Goal: Task Accomplishment & Management: Manage account settings

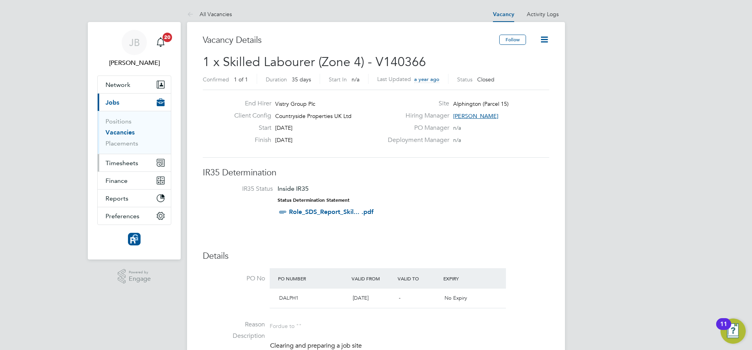
click at [128, 166] on span "Timesheets" at bounding box center [121, 162] width 33 height 7
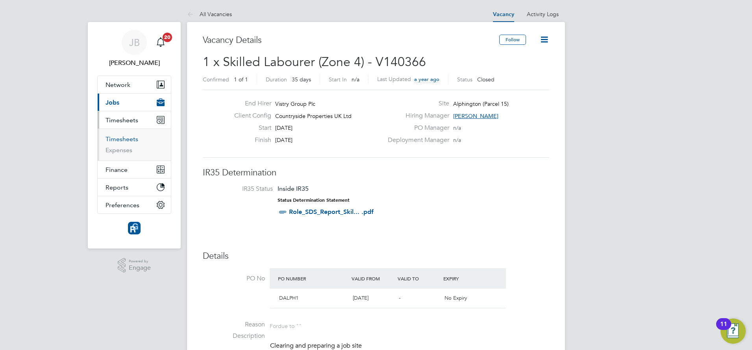
click at [122, 140] on link "Timesheets" at bounding box center [121, 138] width 33 height 7
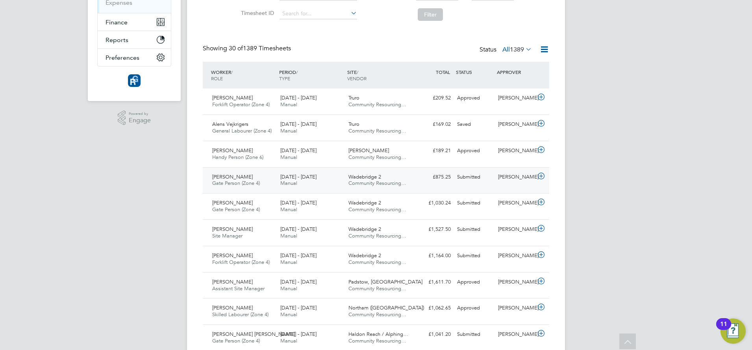
scroll to position [197, 0]
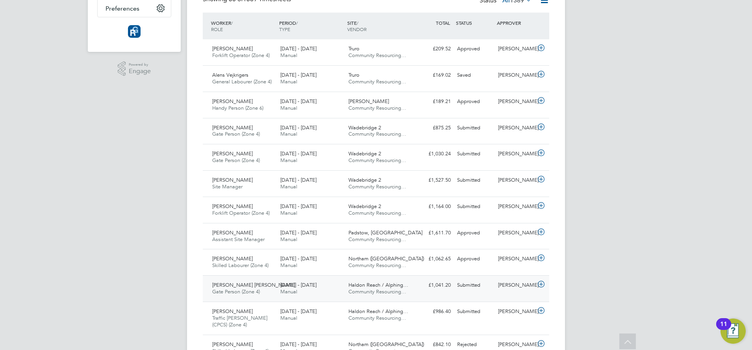
click at [223, 288] on span "[PERSON_NAME] [PERSON_NAME]" at bounding box center [253, 285] width 83 height 7
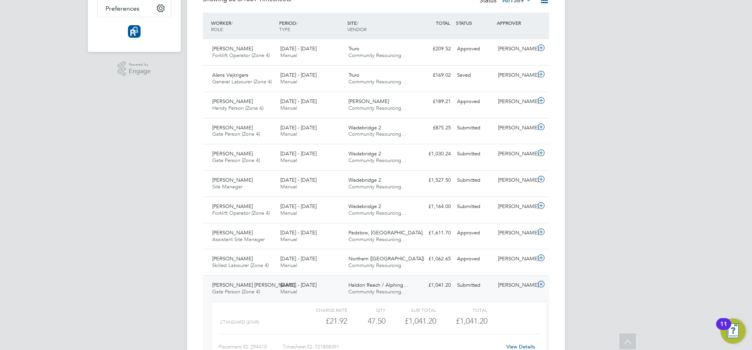
scroll to position [295, 0]
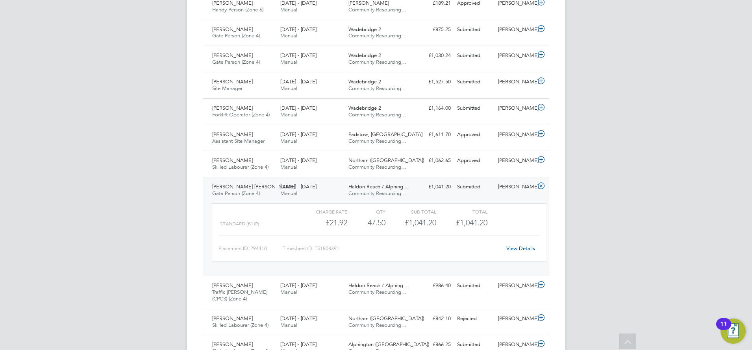
click at [520, 249] on link "View Details" at bounding box center [520, 248] width 29 height 7
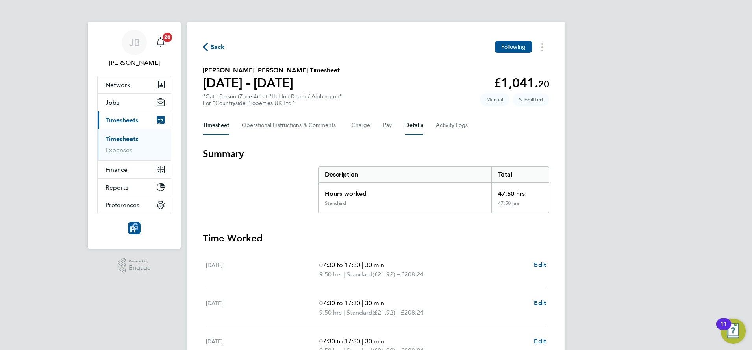
click at [412, 121] on button "Details" at bounding box center [414, 125] width 18 height 19
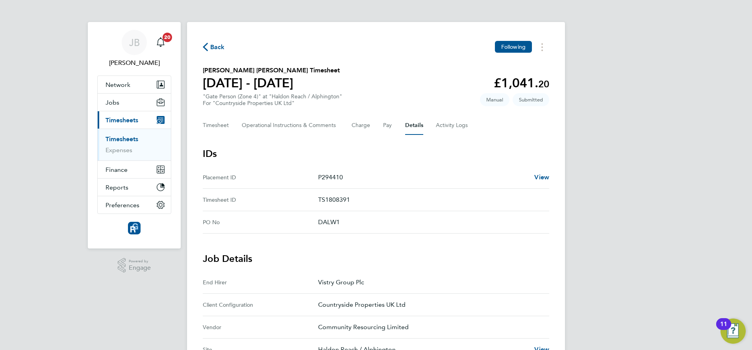
scroll to position [197, 0]
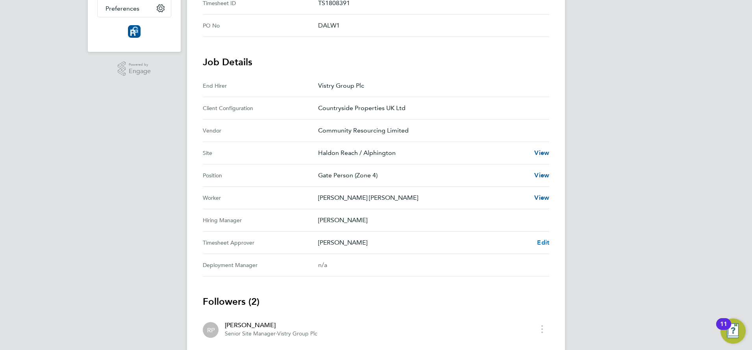
click at [544, 242] on span "Edit" at bounding box center [543, 242] width 12 height 7
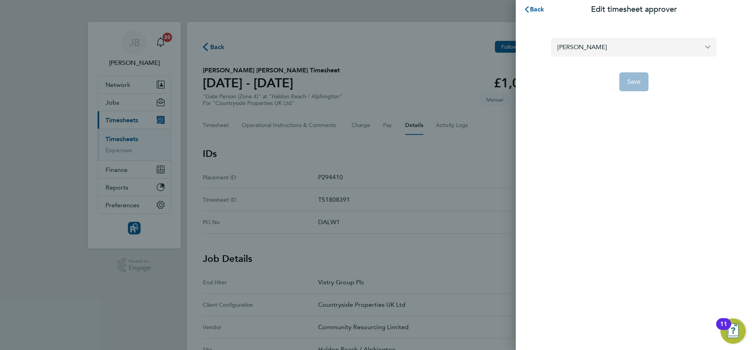
click at [581, 51] on input "[PERSON_NAME]" at bounding box center [633, 47] width 165 height 18
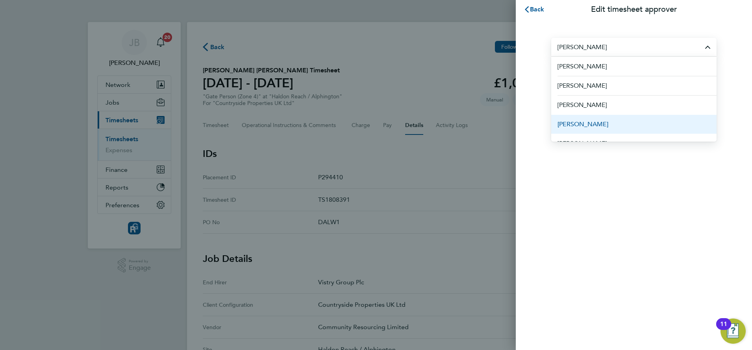
click at [603, 128] on li "James Barnard" at bounding box center [633, 124] width 165 height 19
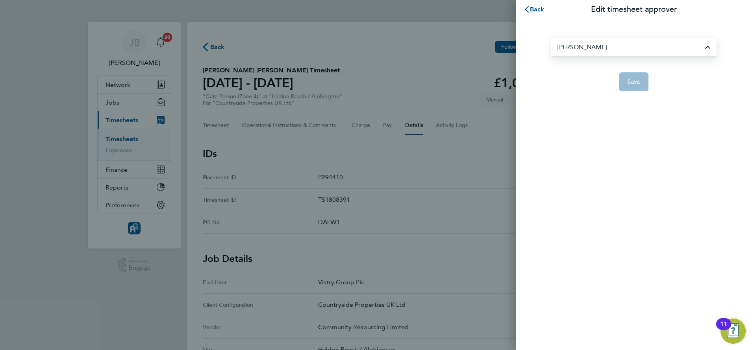
type input "James Barnard"
click at [641, 78] on button "Save" at bounding box center [634, 81] width 30 height 19
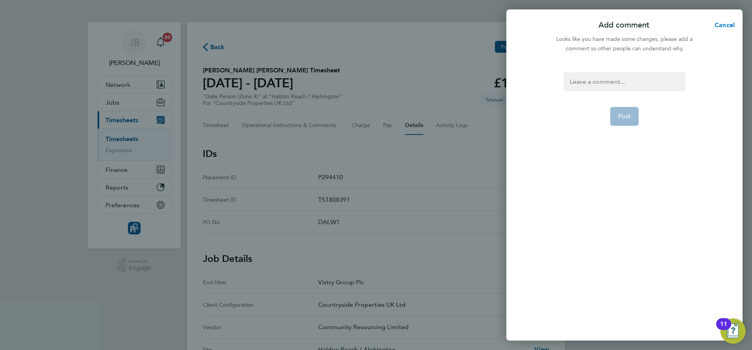
click at [726, 22] on span "Cancel" at bounding box center [723, 24] width 22 height 7
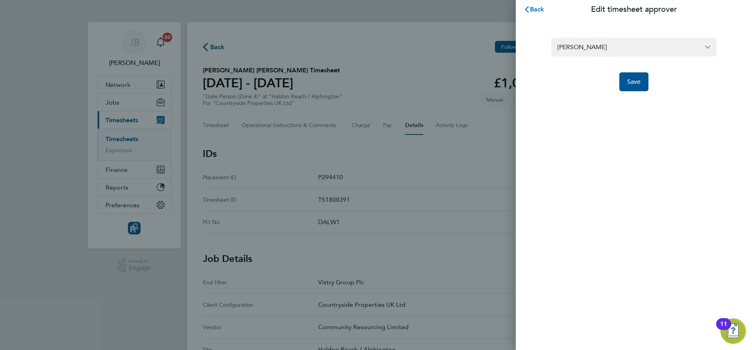
click at [534, 7] on span "Back" at bounding box center [537, 9] width 15 height 7
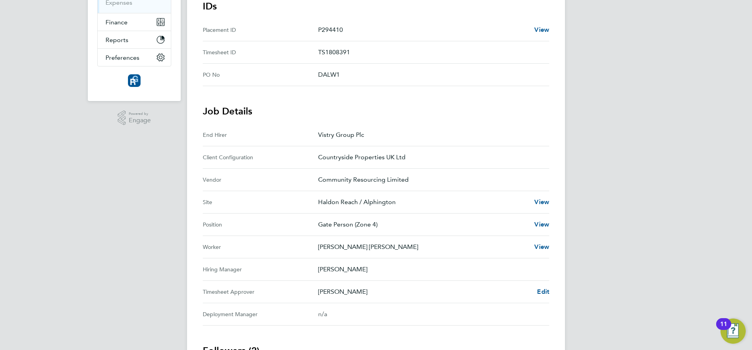
scroll to position [197, 0]
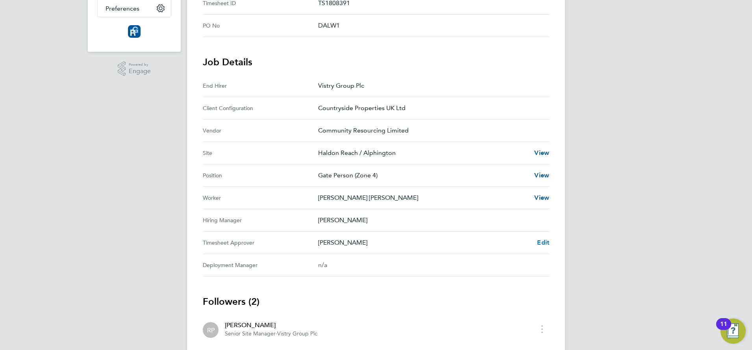
click at [540, 246] on span "Edit" at bounding box center [543, 242] width 12 height 7
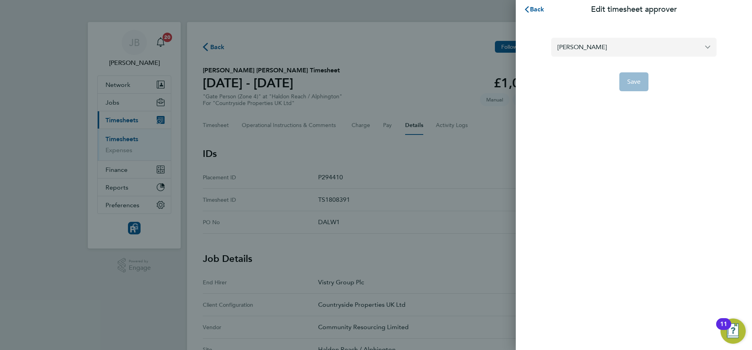
click at [600, 52] on input "[PERSON_NAME]" at bounding box center [633, 47] width 165 height 18
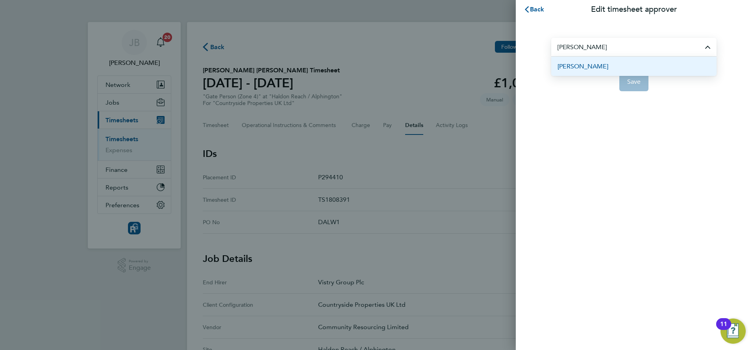
click at [603, 68] on li "James Barnard" at bounding box center [633, 66] width 165 height 19
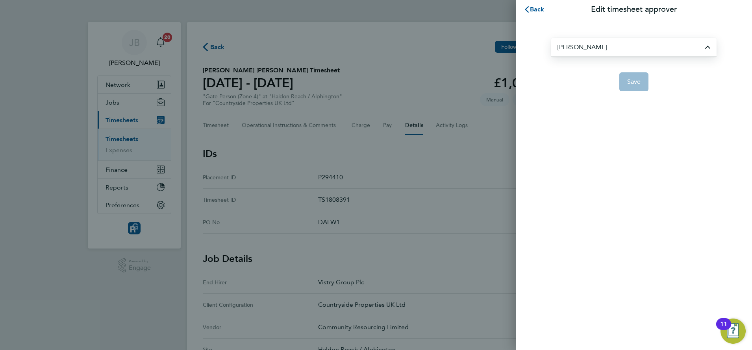
type input "James Barnard"
click at [631, 79] on span "Save" at bounding box center [634, 82] width 14 height 8
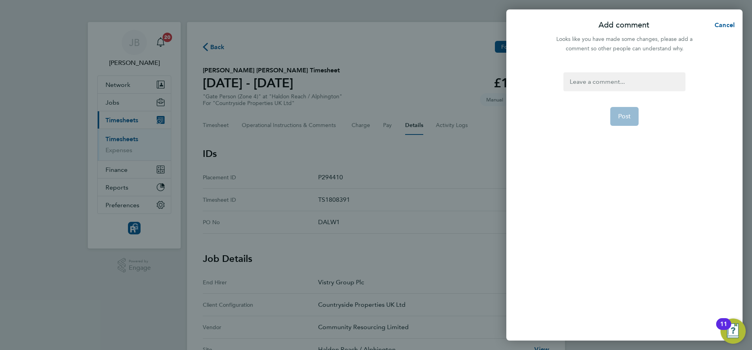
click at [626, 83] on div at bounding box center [624, 81] width 122 height 19
click at [626, 81] on div at bounding box center [624, 81] width 122 height 19
click at [632, 116] on button "Post" at bounding box center [624, 125] width 29 height 19
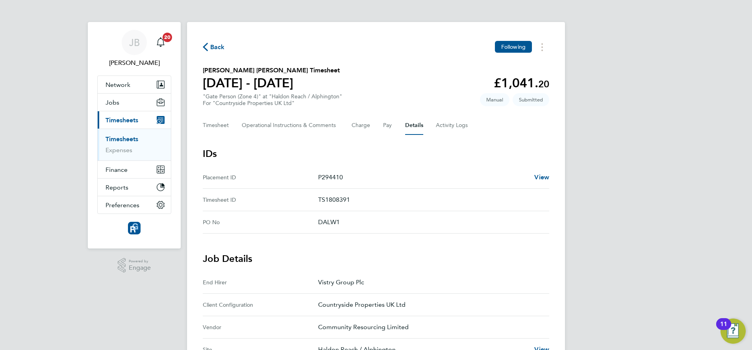
click at [209, 47] on span "Back" at bounding box center [214, 46] width 22 height 7
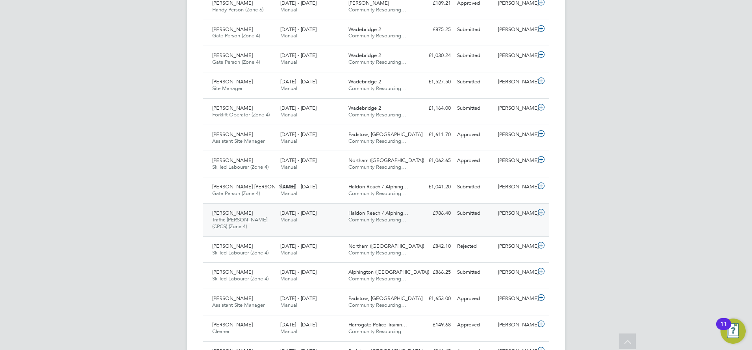
click at [229, 210] on div "Simon Williams Traffic Marshall (CPCS) (Zone 4) 18 - 24 Aug 2025" at bounding box center [243, 220] width 68 height 26
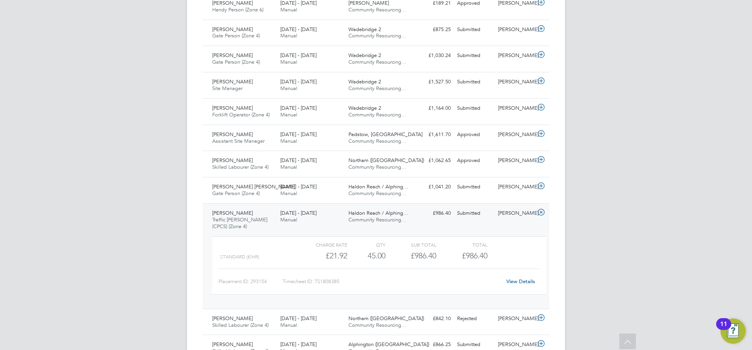
click at [508, 283] on link "View Details" at bounding box center [520, 281] width 29 height 7
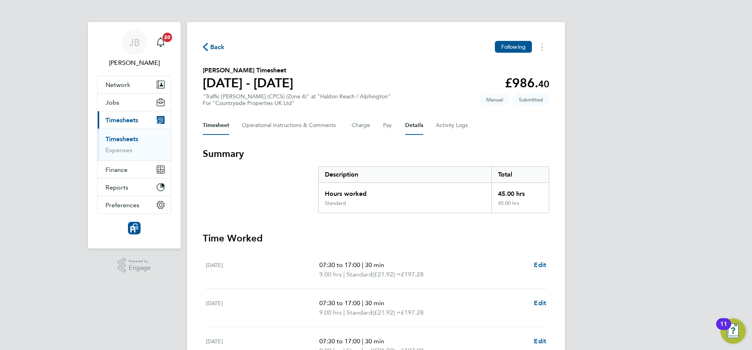
click at [411, 126] on button "Details" at bounding box center [414, 125] width 18 height 19
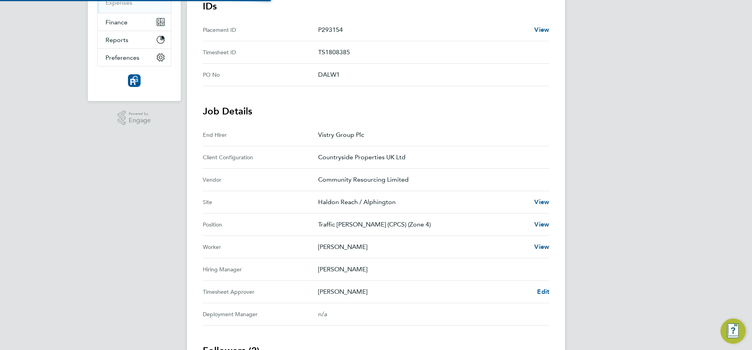
scroll to position [197, 0]
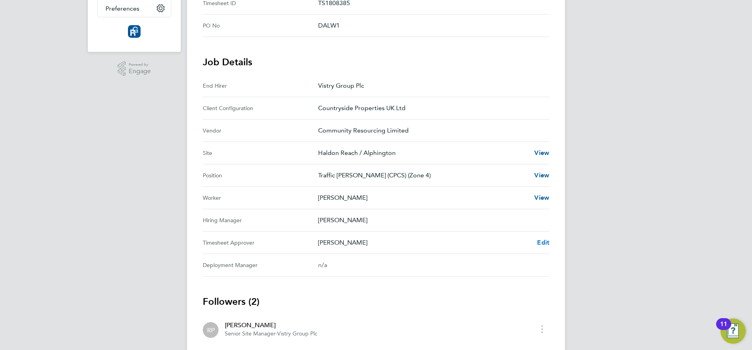
click at [541, 244] on span "Edit" at bounding box center [543, 242] width 12 height 7
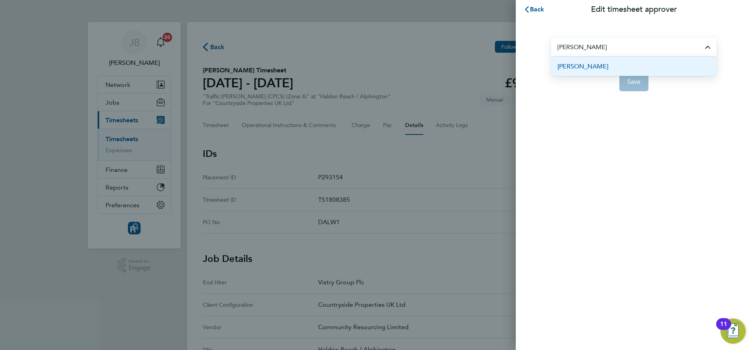
click at [591, 69] on span "James Barnard" at bounding box center [582, 66] width 51 height 9
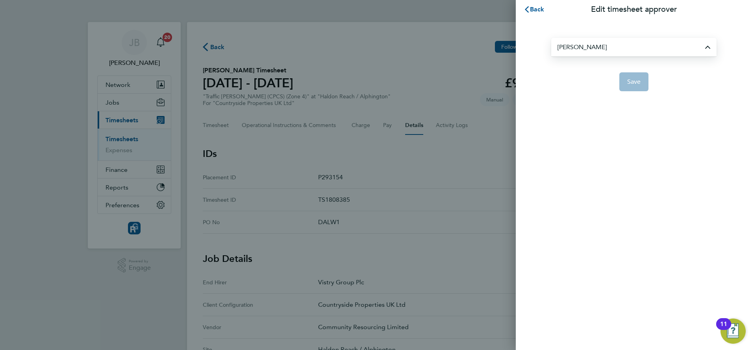
type input "James Barnard"
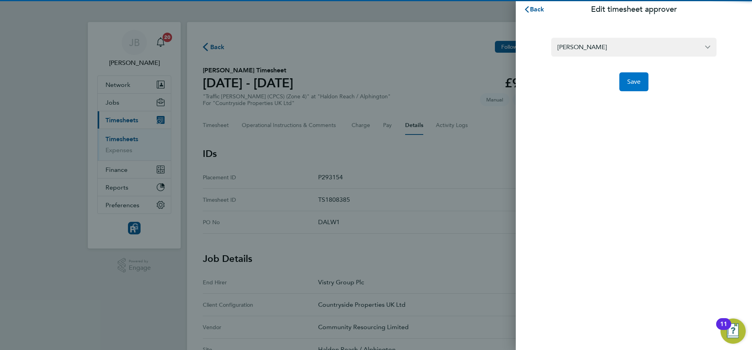
click at [630, 76] on button "Save" at bounding box center [634, 81] width 30 height 19
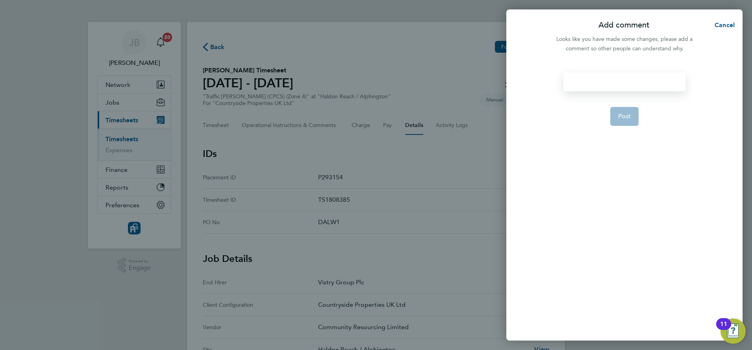
click at [606, 81] on div at bounding box center [624, 81] width 122 height 19
click at [602, 83] on div at bounding box center [624, 81] width 122 height 19
click at [625, 116] on span "Post" at bounding box center [624, 117] width 13 height 8
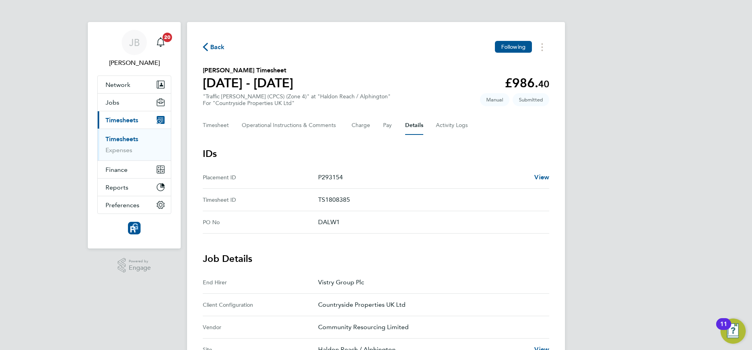
click at [213, 47] on span "Back" at bounding box center [217, 47] width 15 height 9
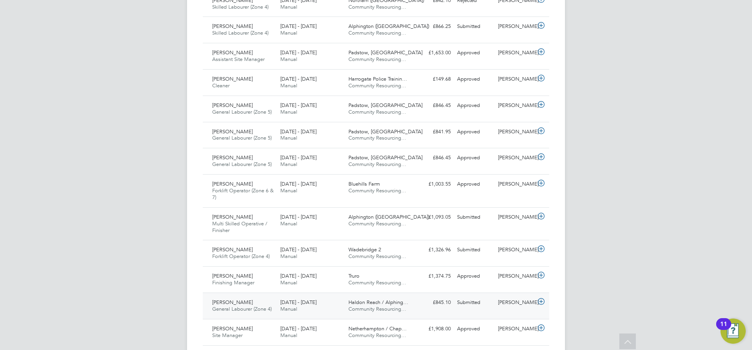
click at [237, 305] on span "[PERSON_NAME]" at bounding box center [232, 302] width 41 height 7
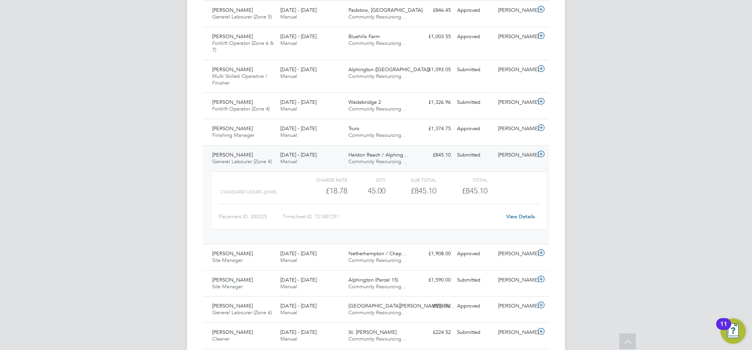
click at [520, 220] on link "View Details" at bounding box center [520, 216] width 29 height 7
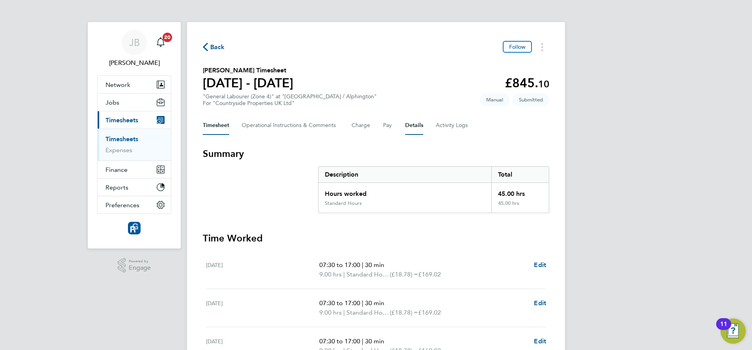
click at [414, 126] on button "Details" at bounding box center [414, 125] width 18 height 19
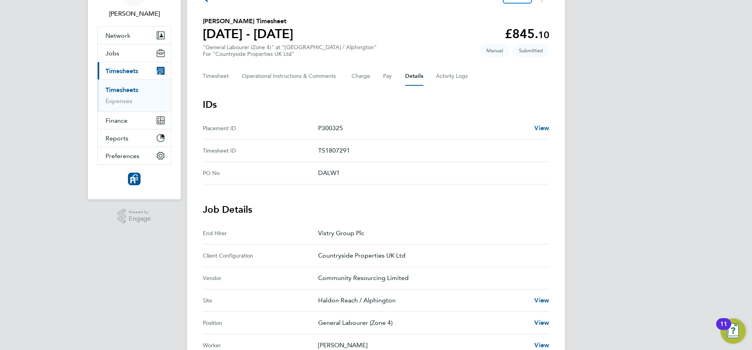
scroll to position [148, 0]
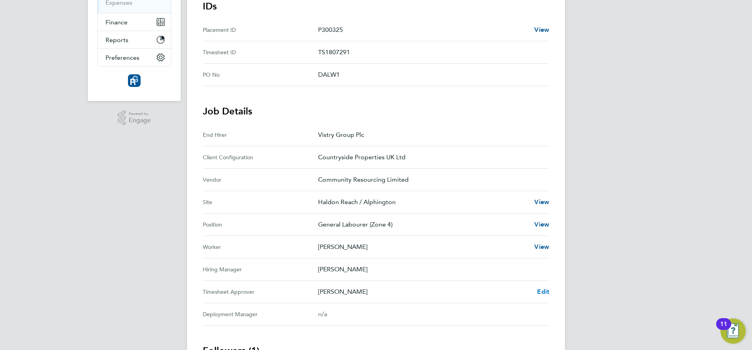
click at [542, 294] on span "Edit" at bounding box center [543, 291] width 12 height 7
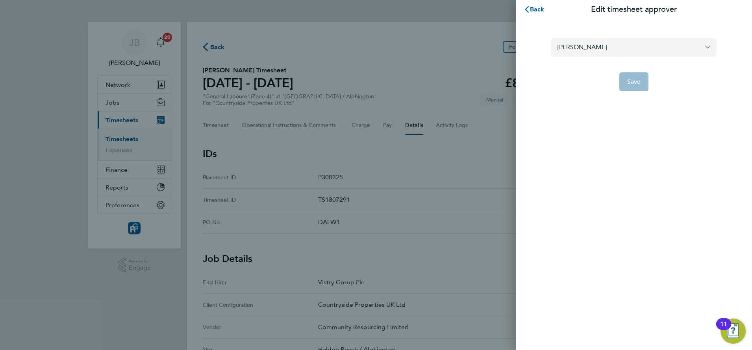
click at [577, 45] on input "[PERSON_NAME]" at bounding box center [633, 47] width 165 height 18
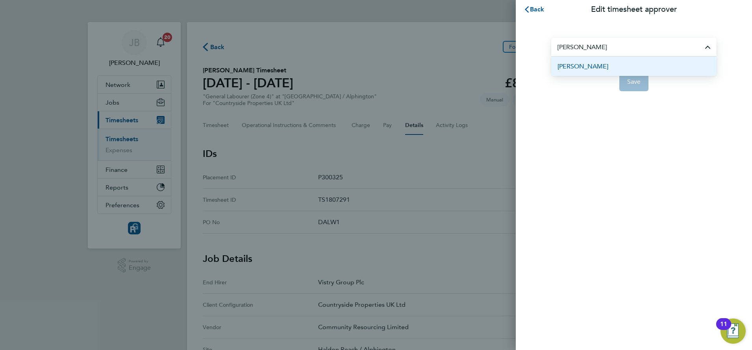
click at [588, 65] on span "[PERSON_NAME]" at bounding box center [582, 66] width 51 height 9
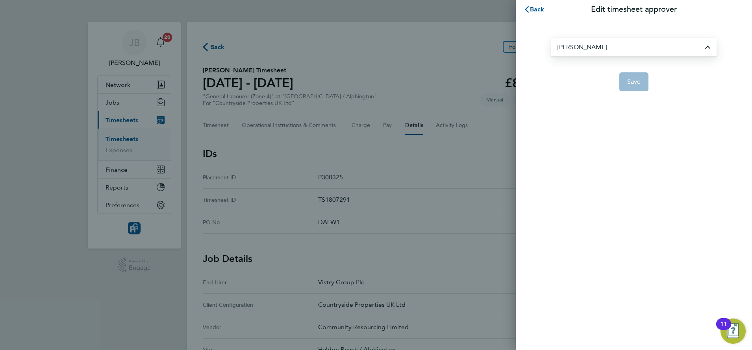
type input "[PERSON_NAME]"
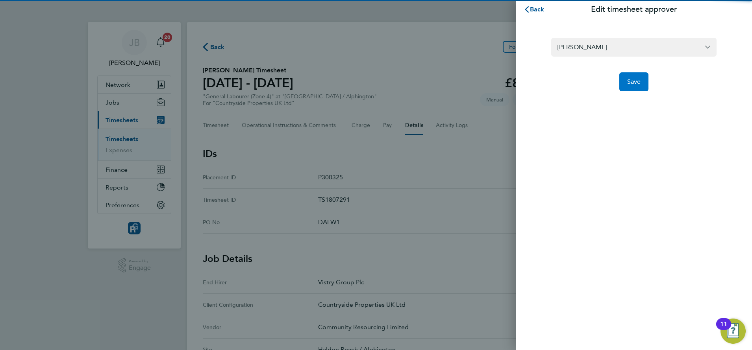
click at [637, 82] on span "Save" at bounding box center [634, 82] width 14 height 8
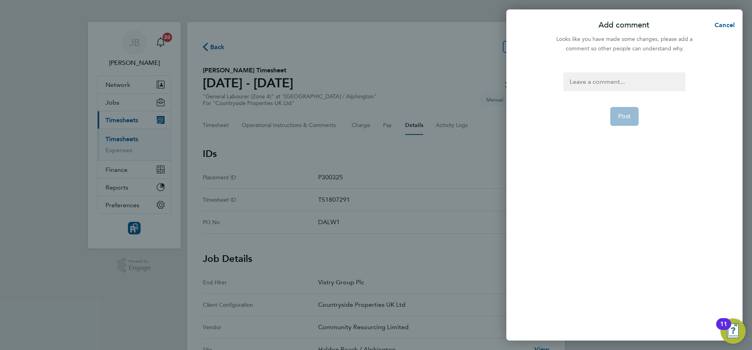
click at [597, 85] on div at bounding box center [624, 81] width 122 height 19
click at [597, 90] on div at bounding box center [624, 81] width 122 height 19
click at [621, 116] on span "Post" at bounding box center [624, 117] width 13 height 8
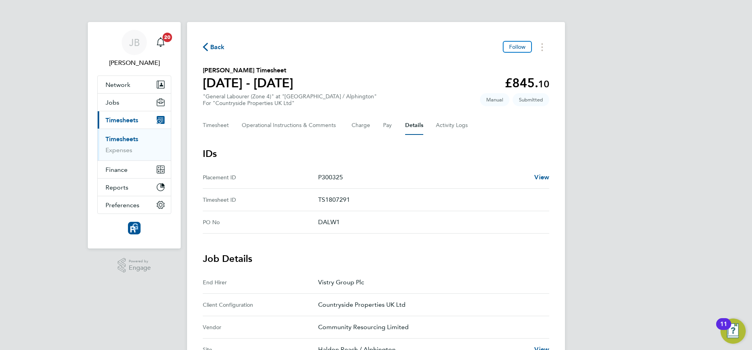
click at [211, 48] on span "Back" at bounding box center [217, 47] width 15 height 9
